Goal: Navigation & Orientation: Find specific page/section

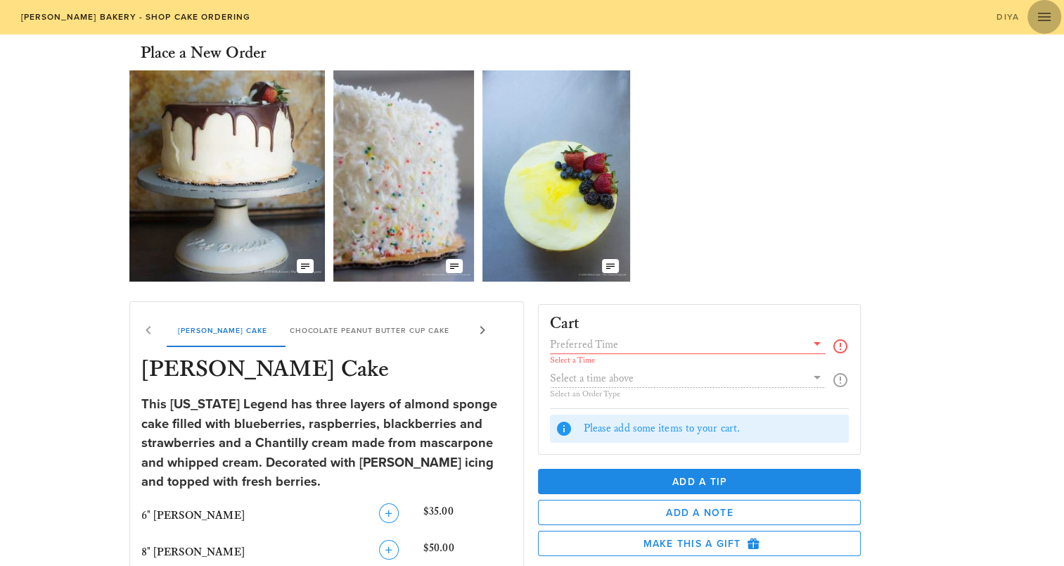
click at [1053, 8] on span "button" at bounding box center [1045, 16] width 34 height 17
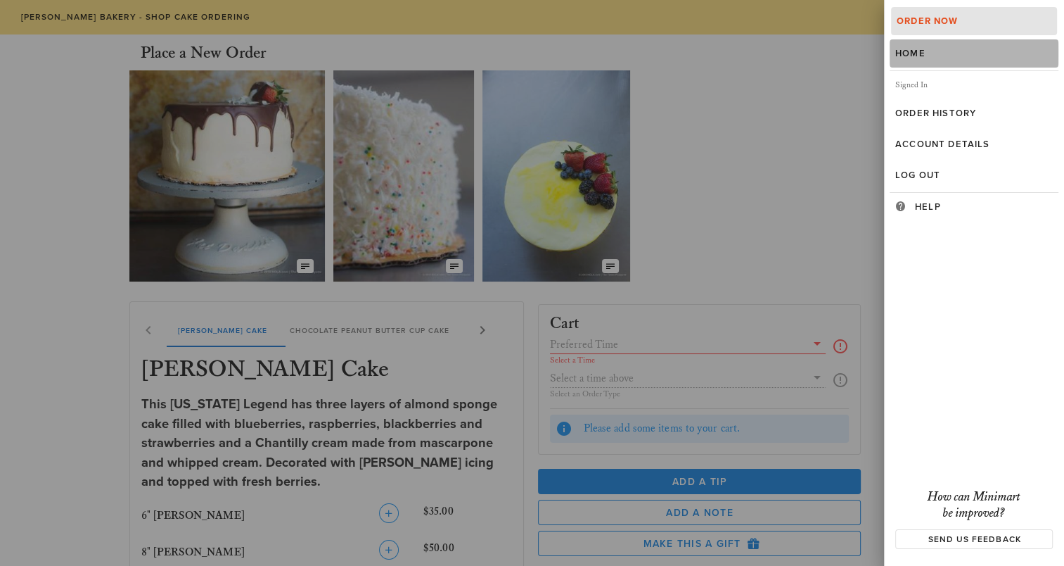
click at [948, 56] on div "Home" at bounding box center [975, 53] width 158 height 11
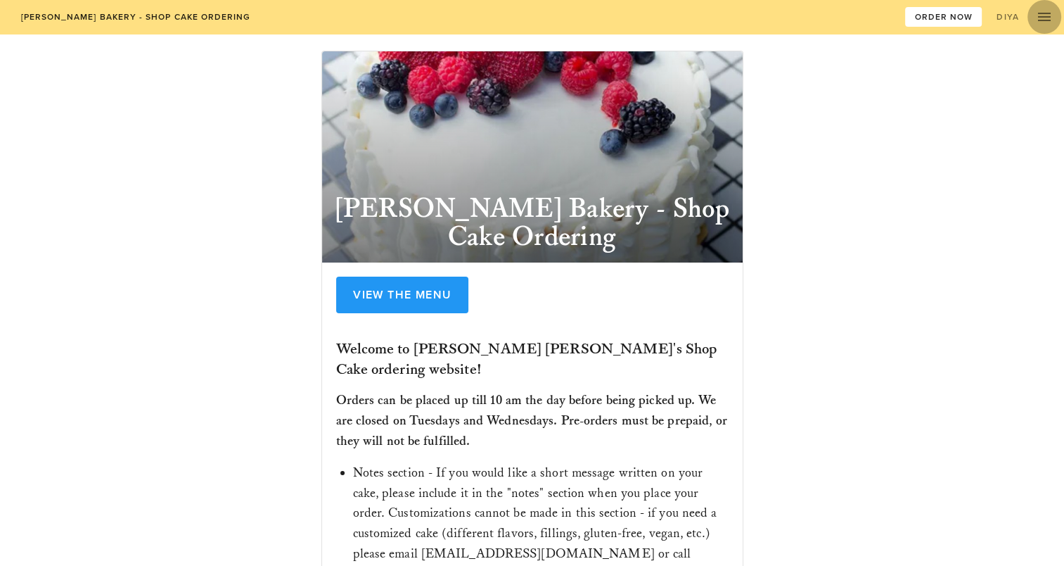
click at [1044, 20] on icon "button" at bounding box center [1044, 16] width 17 height 17
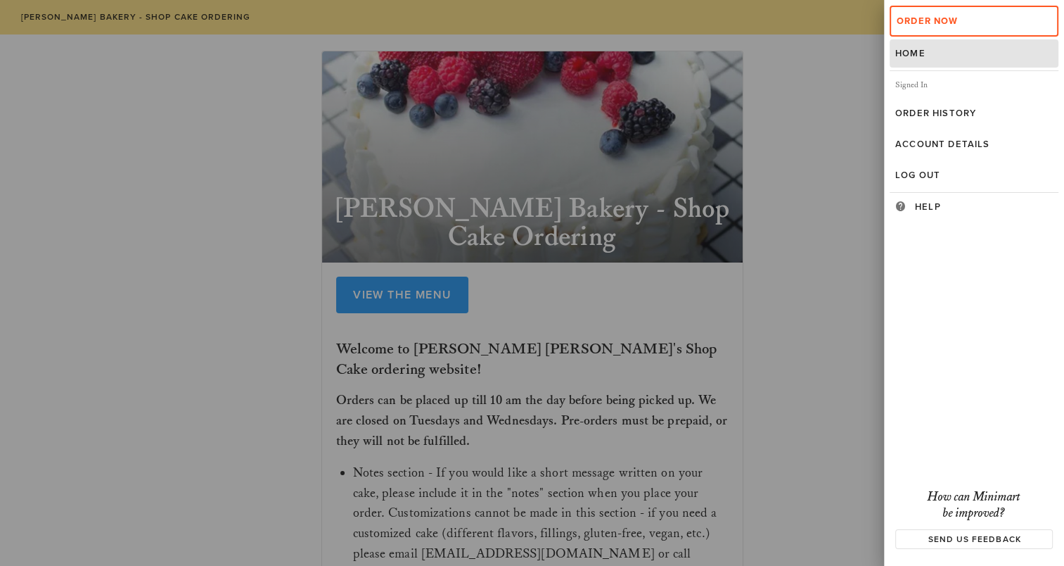
click at [841, 229] on div at bounding box center [532, 283] width 1064 height 566
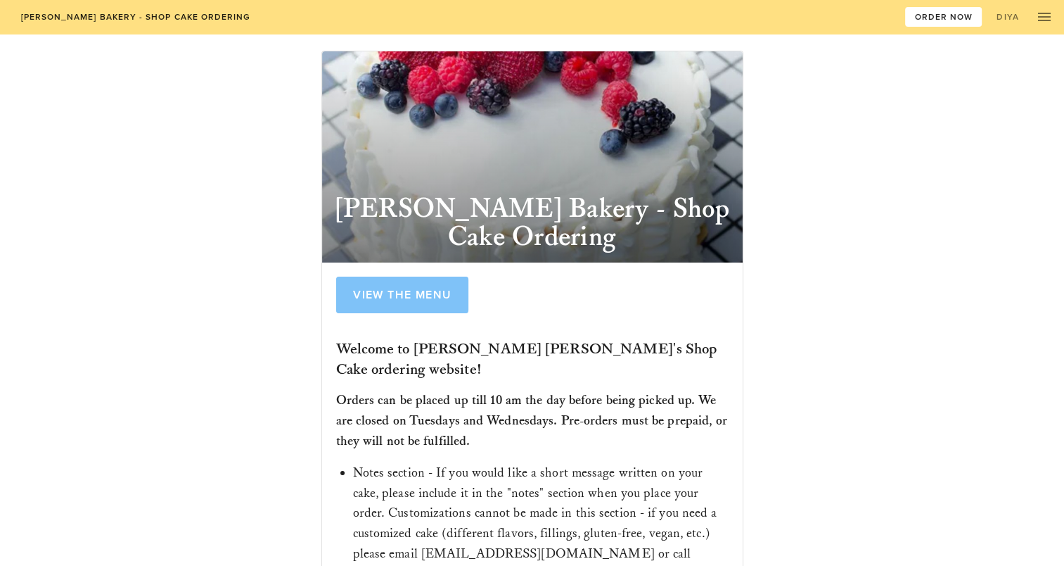
click at [435, 290] on span "View the Menu" at bounding box center [402, 295] width 100 height 14
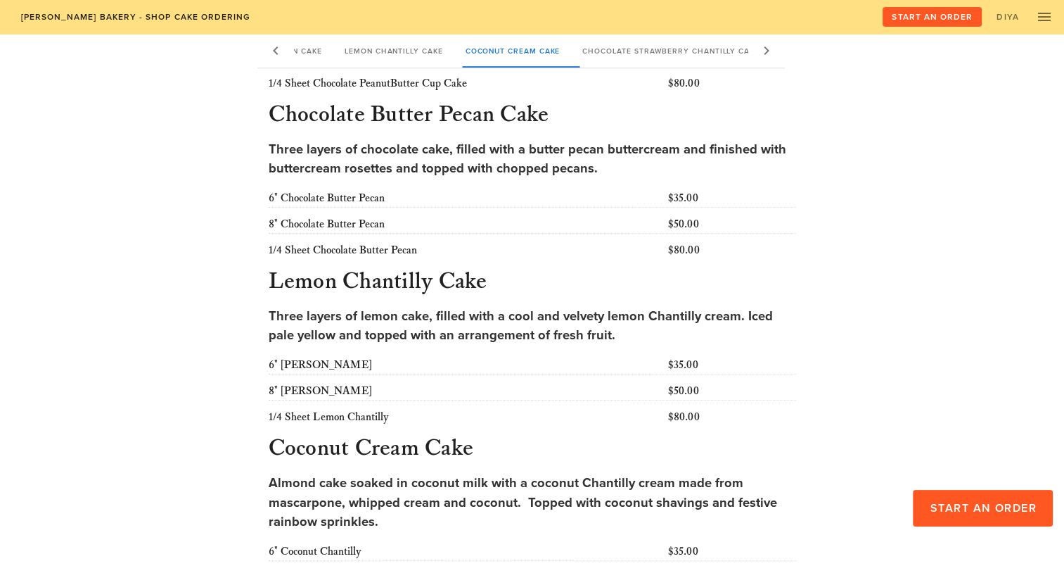
scroll to position [633, 0]
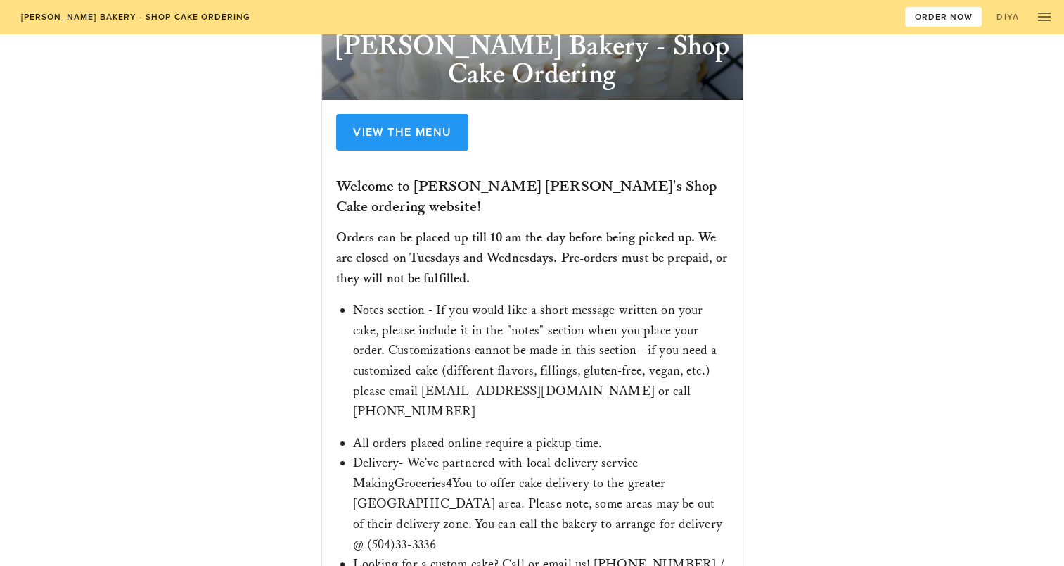
scroll to position [210, 0]
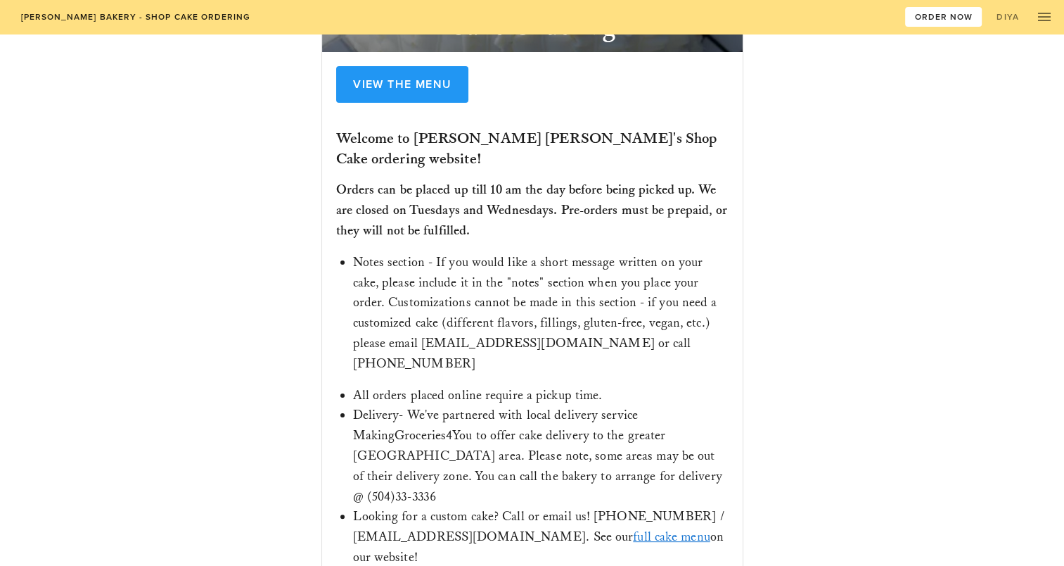
click at [250, 190] on div "[PERSON_NAME] Bakery - Shop Cake Ordering View the Menu Welcome to [PERSON_NAME…" at bounding box center [532, 217] width 817 height 770
